Goal: Transaction & Acquisition: Purchase product/service

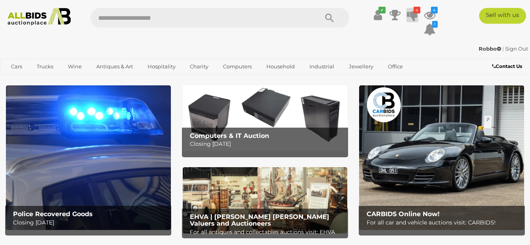
click at [414, 17] on icon at bounding box center [412, 15] width 11 height 14
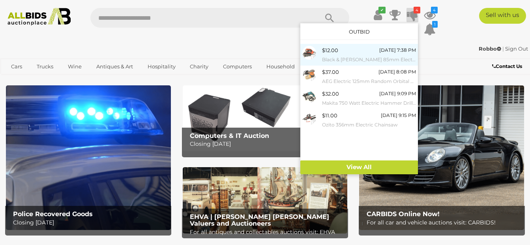
click at [340, 54] on div "$12.00 Today 7:38 PM Black & Decker 85mm Electric Jigsaw" at bounding box center [369, 55] width 94 height 18
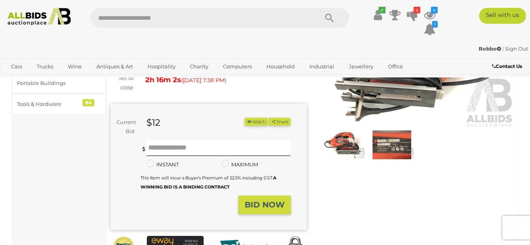
scroll to position [118, 0]
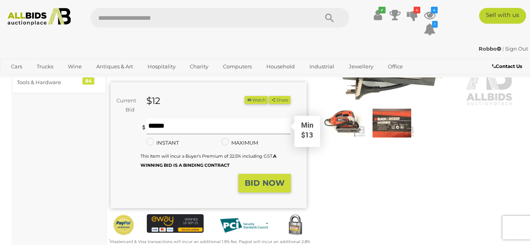
click at [234, 118] on input "text" at bounding box center [219, 126] width 144 height 16
type input "**"
click at [268, 178] on strong "BID NOW" at bounding box center [265, 182] width 40 height 9
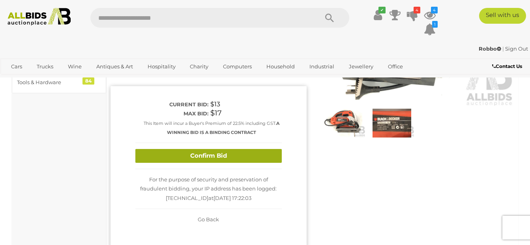
click at [218, 149] on button "Confirm Bid" at bounding box center [208, 156] width 147 height 14
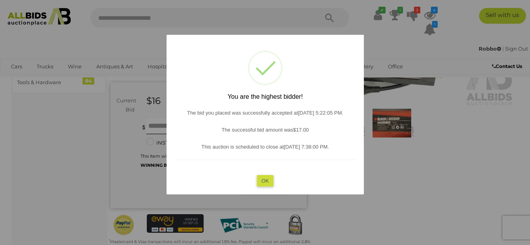
click at [269, 183] on button "OK" at bounding box center [265, 180] width 17 height 11
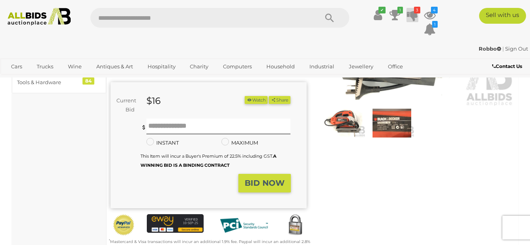
click at [415, 12] on icon "3" at bounding box center [417, 10] width 6 height 7
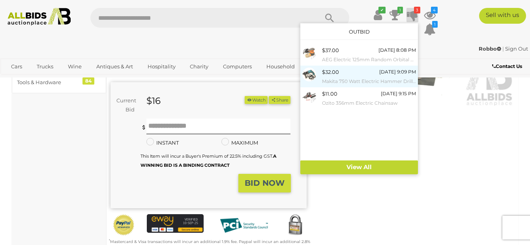
click at [333, 76] on div "$32.00" at bounding box center [330, 72] width 17 height 9
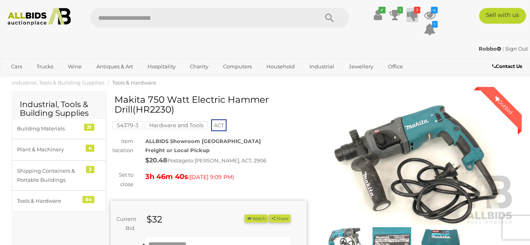
click at [413, 13] on icon at bounding box center [412, 15] width 11 height 14
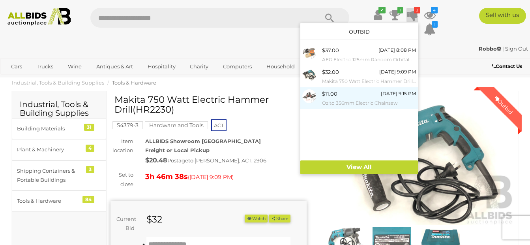
click at [337, 96] on div "$11.00 Today 9:15 PM Ozito 356mm Electric Chainsaw" at bounding box center [369, 98] width 94 height 18
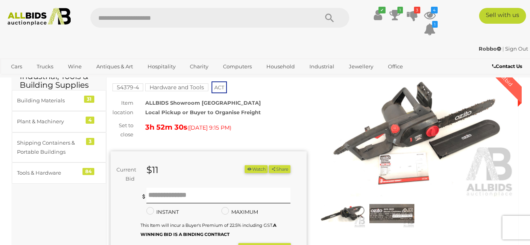
scroll to position [39, 0]
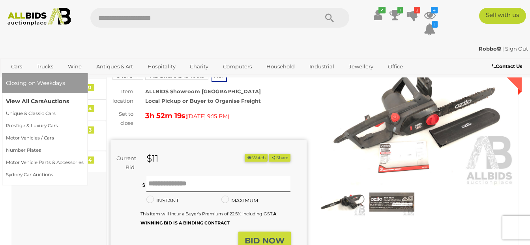
click at [8, 101] on link "View All Cars Auctions" at bounding box center [45, 101] width 78 height 12
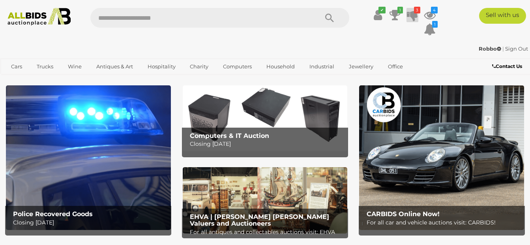
click at [415, 17] on icon at bounding box center [412, 15] width 11 height 14
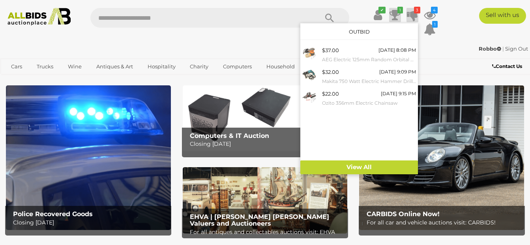
click at [394, 13] on icon at bounding box center [395, 15] width 11 height 14
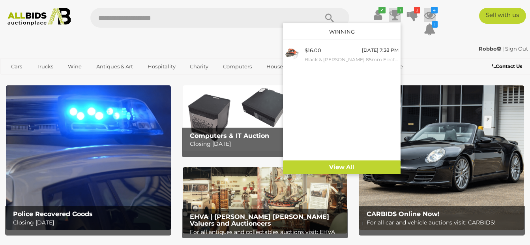
click at [430, 13] on icon at bounding box center [430, 15] width 12 height 14
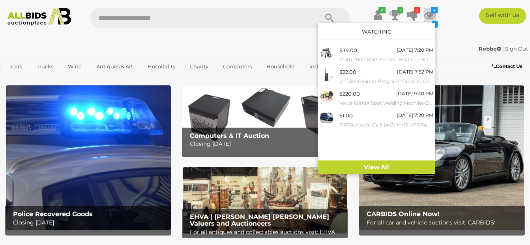
click at [453, 14] on div "Sell with us" at bounding box center [491, 16] width 90 height 16
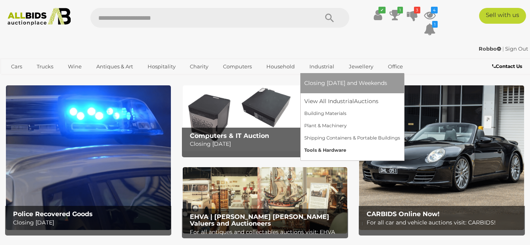
click at [317, 150] on link "Tools & Hardware" at bounding box center [352, 150] width 96 height 12
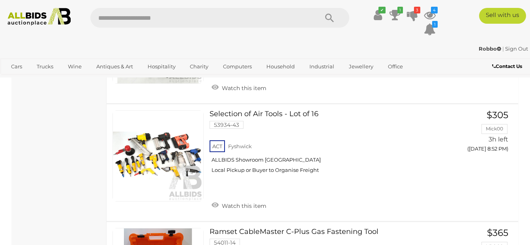
scroll to position [4463, 0]
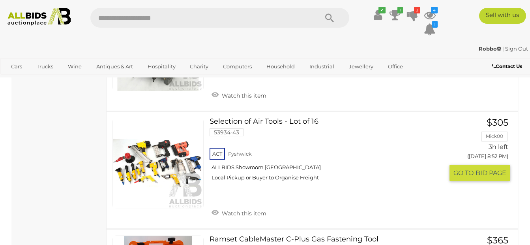
click at [139, 163] on link at bounding box center [158, 163] width 91 height 91
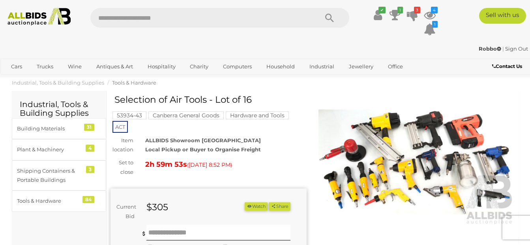
click at [380, 158] on img at bounding box center [417, 162] width 196 height 126
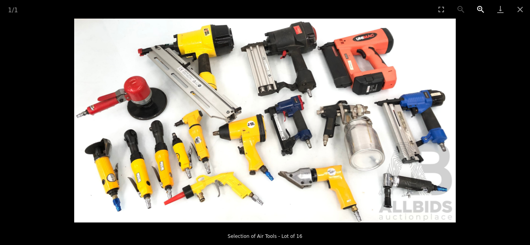
click at [481, 9] on button "Zoom in" at bounding box center [481, 9] width 20 height 19
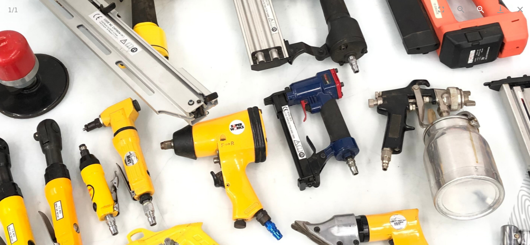
click at [481, 9] on button "Zoom in" at bounding box center [481, 9] width 20 height 19
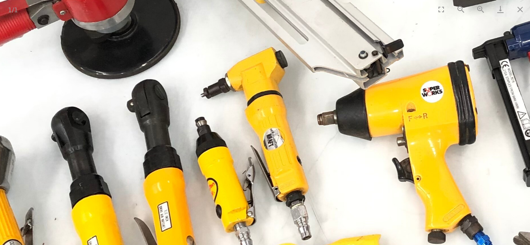
drag, startPoint x: 264, startPoint y: 162, endPoint x: 490, endPoint y: 91, distance: 236.4
click at [491, 94] on img at bounding box center [474, 79] width 1145 height 611
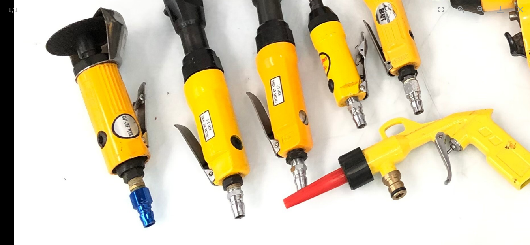
drag, startPoint x: 331, startPoint y: 174, endPoint x: 412, endPoint y: 83, distance: 122.0
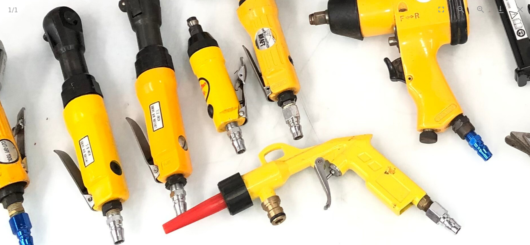
drag, startPoint x: 407, startPoint y: 183, endPoint x: 292, endPoint y: 198, distance: 116.2
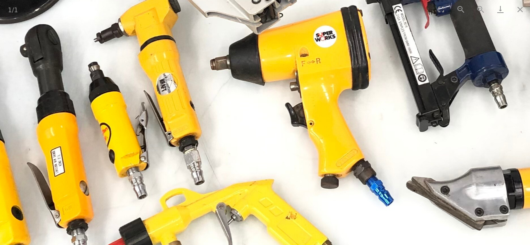
drag, startPoint x: 353, startPoint y: 182, endPoint x: 257, endPoint y: 208, distance: 99.6
click at [266, 209] on img at bounding box center [367, 25] width 1145 height 611
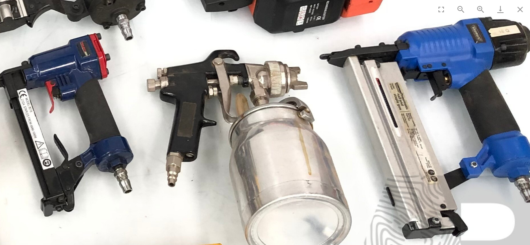
drag, startPoint x: 345, startPoint y: 203, endPoint x: 308, endPoint y: 251, distance: 60.4
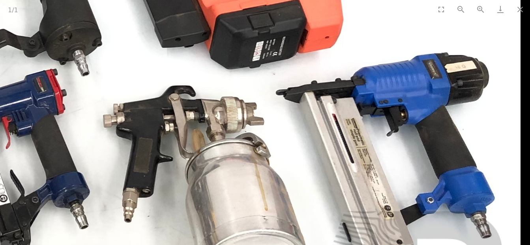
drag, startPoint x: 353, startPoint y: 190, endPoint x: 270, endPoint y: 214, distance: 86.9
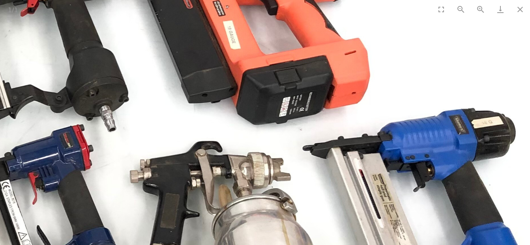
drag, startPoint x: 289, startPoint y: 183, endPoint x: 308, endPoint y: 241, distance: 60.4
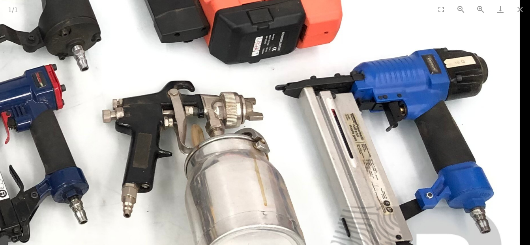
drag, startPoint x: 281, startPoint y: 195, endPoint x: 189, endPoint y: 113, distance: 123.1
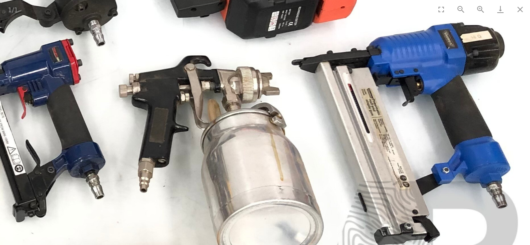
drag, startPoint x: 189, startPoint y: 113, endPoint x: 197, endPoint y: 120, distance: 10.9
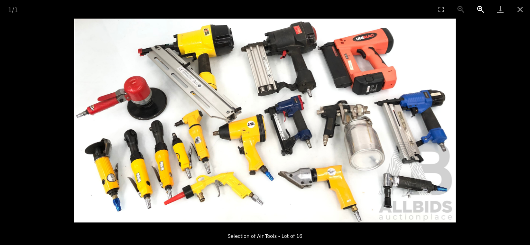
click at [483, 10] on button "Zoom in" at bounding box center [481, 9] width 20 height 19
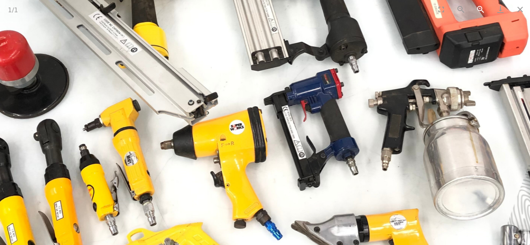
click at [483, 10] on button "Zoom in" at bounding box center [481, 9] width 20 height 19
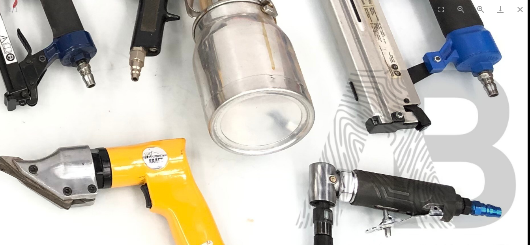
drag, startPoint x: 447, startPoint y: 129, endPoint x: 126, endPoint y: 15, distance: 340.0
click at [126, 15] on div "1 / 1 Selection of Air Tools - Lot of 16" at bounding box center [265, 122] width 530 height 245
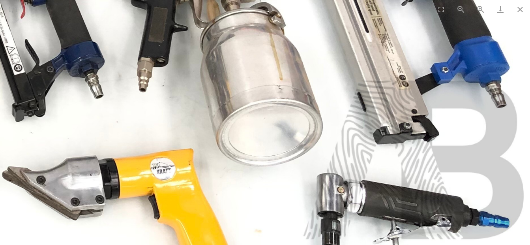
drag, startPoint x: 184, startPoint y: 101, endPoint x: 190, endPoint y: 179, distance: 78.0
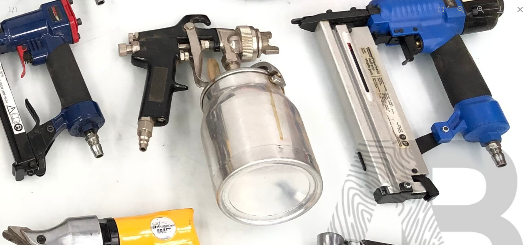
drag, startPoint x: 199, startPoint y: 142, endPoint x: 183, endPoint y: 187, distance: 47.3
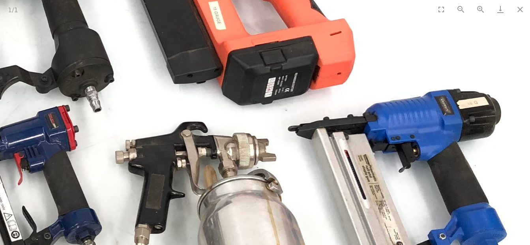
drag, startPoint x: 200, startPoint y: 121, endPoint x: 204, endPoint y: 176, distance: 55.0
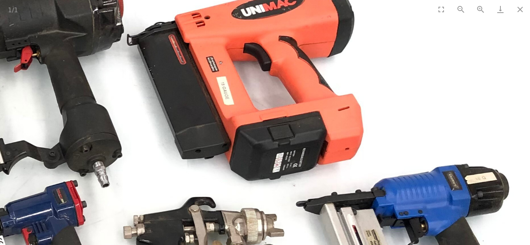
drag, startPoint x: 193, startPoint y: 135, endPoint x: 212, endPoint y: 199, distance: 66.5
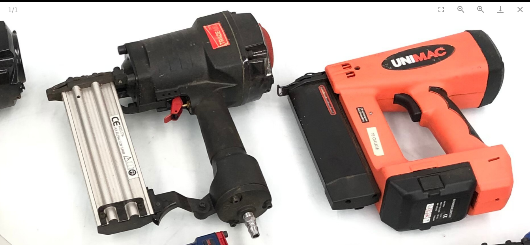
drag, startPoint x: 183, startPoint y: 142, endPoint x: 309, endPoint y: 152, distance: 126.4
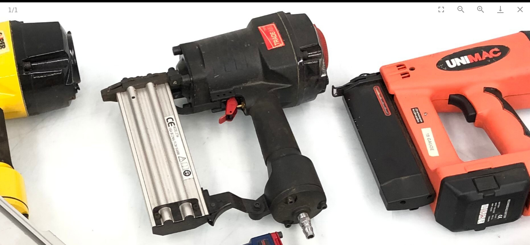
drag, startPoint x: 207, startPoint y: 163, endPoint x: 252, endPoint y: 178, distance: 47.7
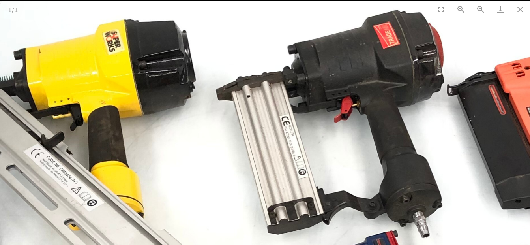
drag, startPoint x: 212, startPoint y: 176, endPoint x: 319, endPoint y: 183, distance: 106.9
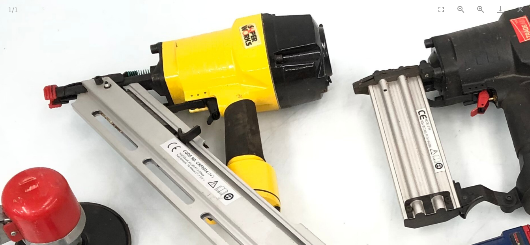
drag, startPoint x: 217, startPoint y: 171, endPoint x: 246, endPoint y: 166, distance: 29.7
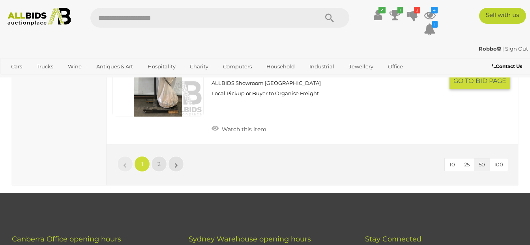
scroll to position [5994, 0]
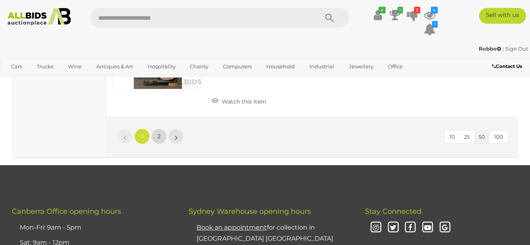
click at [156, 128] on link "2" at bounding box center [159, 136] width 16 height 16
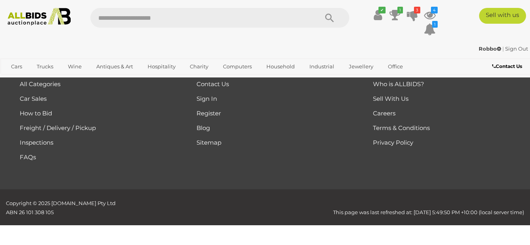
scroll to position [133, 0]
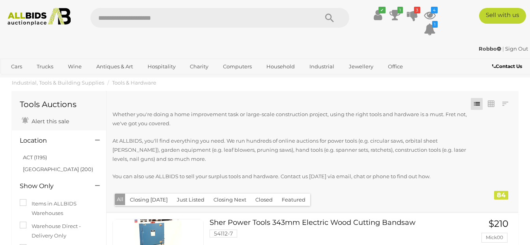
scroll to position [133, 0]
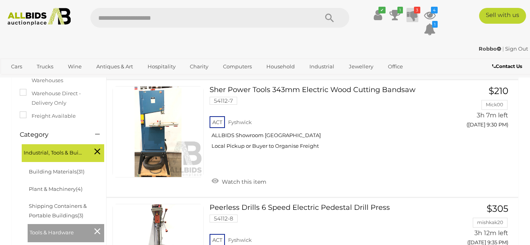
click at [412, 17] on icon at bounding box center [412, 15] width 11 height 14
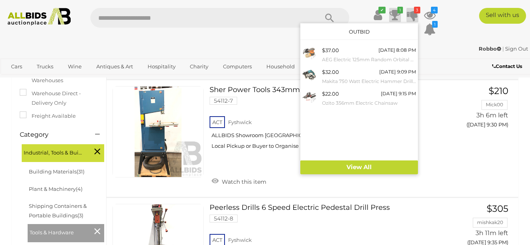
click at [395, 13] on icon at bounding box center [395, 15] width 11 height 14
